Goal: Transaction & Acquisition: Purchase product/service

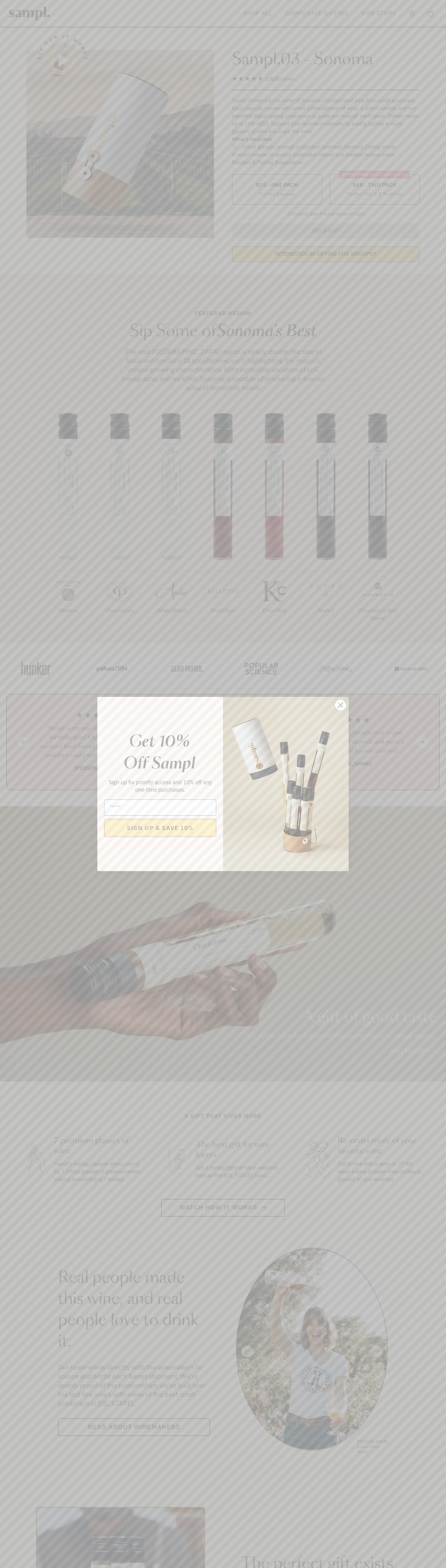
click at [341, 705] on icon "Close dialog" at bounding box center [340, 705] width 5 height 5
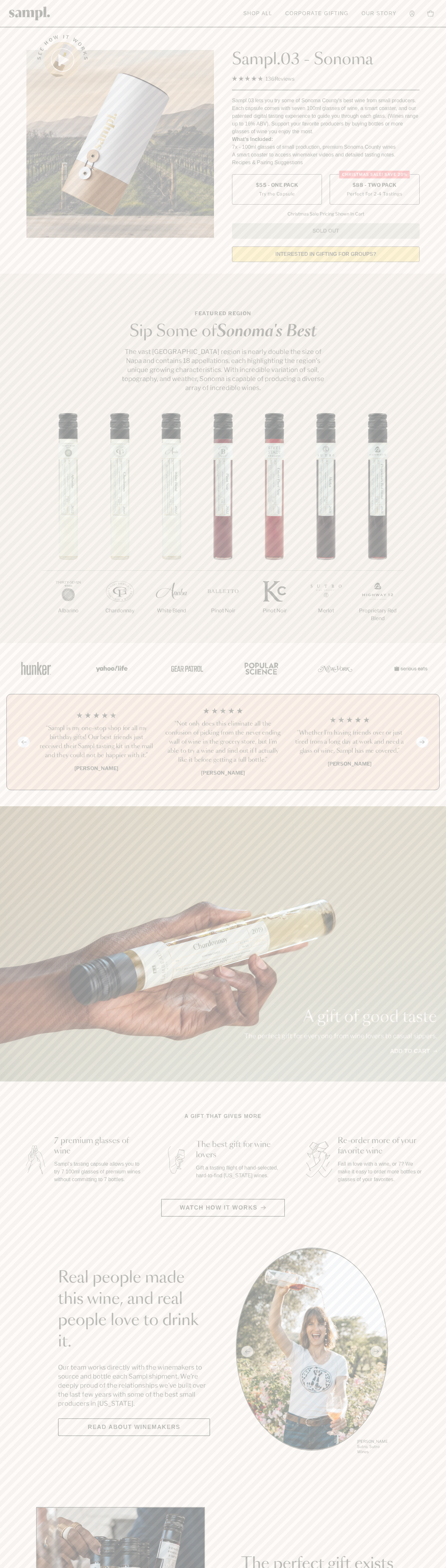
click at [374, 186] on span "$88 - Two Pack" at bounding box center [374, 185] width 44 height 7
click at [96, 742] on h3 "“Sampl is my one-stop shop for all my birthday gifts! Our best friends just rec…" at bounding box center [96, 742] width 116 height 36
click at [35, 16] on img at bounding box center [30, 13] width 41 height 14
click at [437, 1445] on section "Real people made this wine, and real people love to drink it. Our team works di…" at bounding box center [223, 1351] width 446 height 207
click at [214, 1567] on html "Skip to main content Toggle navigation menu Shop All Corporate Gifting Our Stor…" at bounding box center [223, 1513] width 446 height 3026
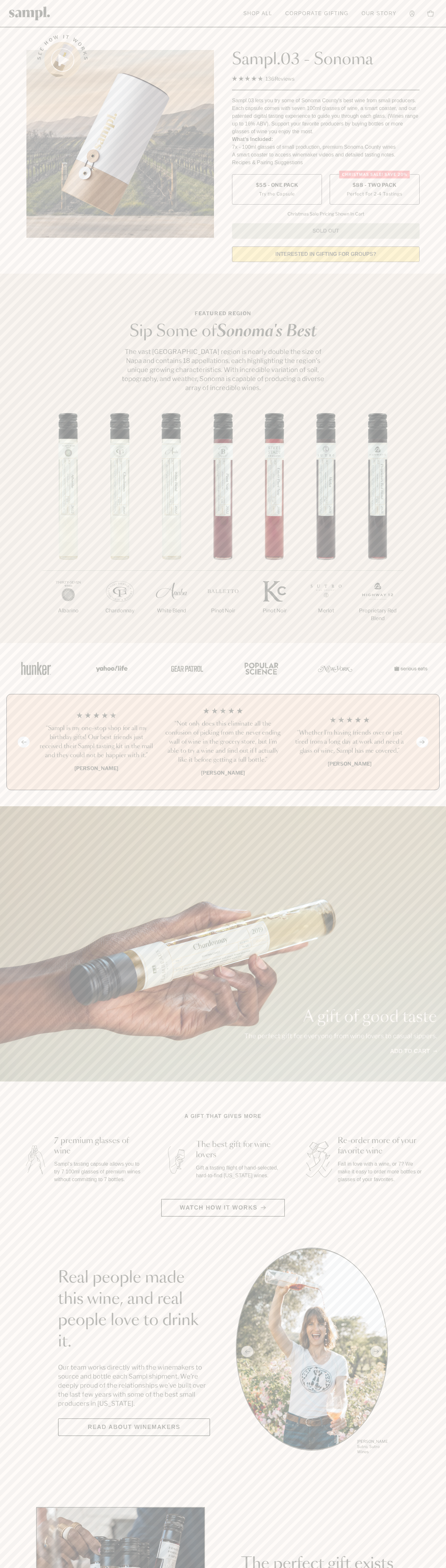
click at [21, 1322] on section "Real people made this wine, and real people love to drink it. Our team works di…" at bounding box center [223, 1351] width 446 height 207
click at [374, 190] on label "Christmas SALE! Save 20% $88 - Two Pack Perfect For 2-4 Tastings" at bounding box center [374, 190] width 90 height 30
click at [96, 742] on h3 "“Sampl is my one-stop shop for all my birthday gifts! Our best friends just rec…" at bounding box center [96, 742] width 116 height 36
